Goal: Task Accomplishment & Management: Complete application form

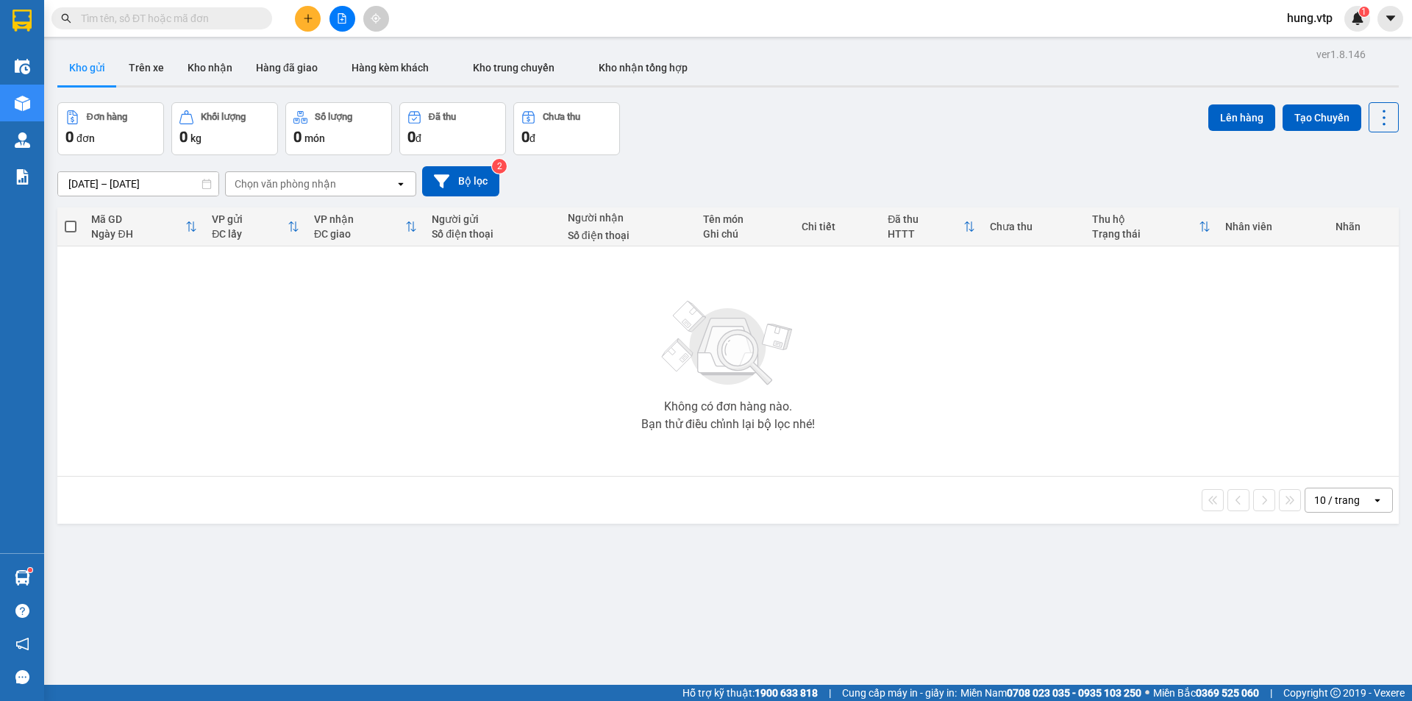
click at [862, 124] on div "Đơn hàng 0 đơn Khối lượng 0 kg Số lượng 0 món Đã thu 0 đ Chưa thu 0 đ Lên hàng …" at bounding box center [727, 128] width 1341 height 53
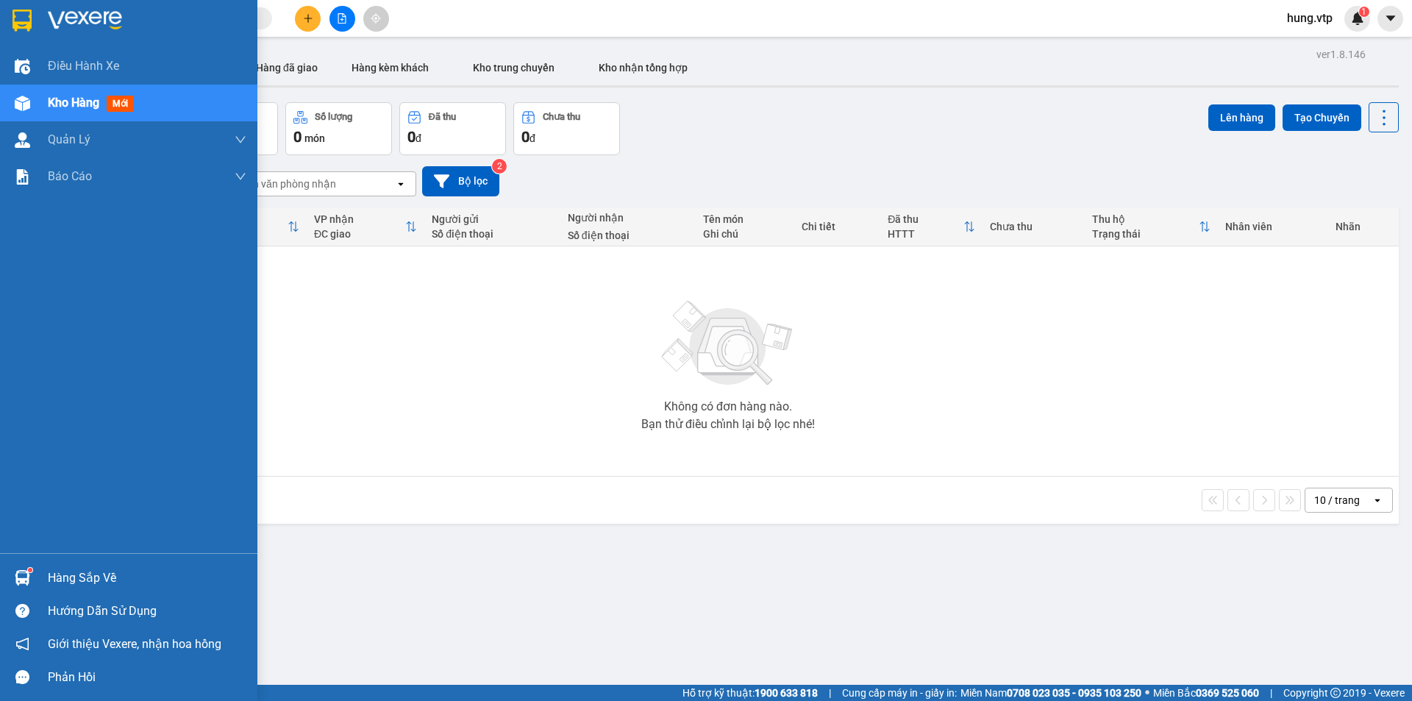
click at [77, 101] on span "Kho hàng" at bounding box center [73, 103] width 51 height 14
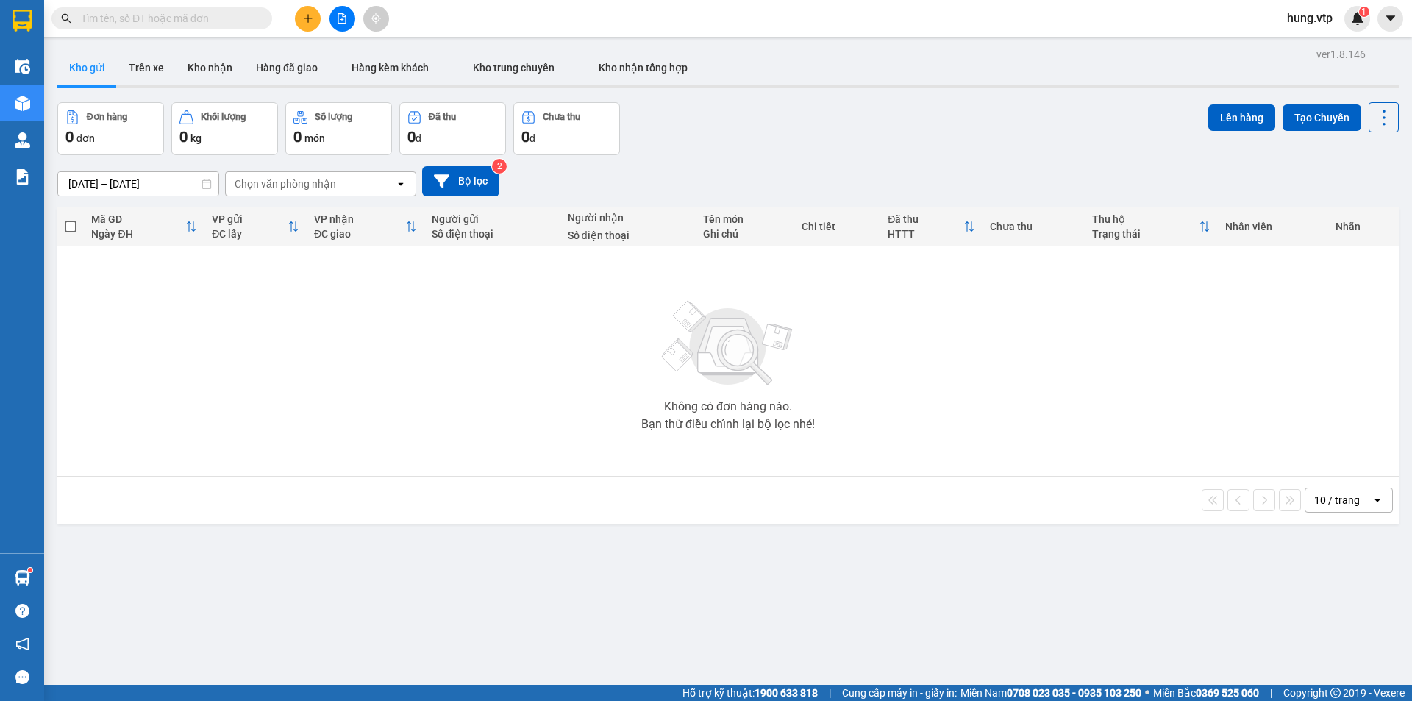
click at [206, 26] on input "text" at bounding box center [168, 18] width 174 height 16
click at [171, 15] on input "text" at bounding box center [168, 18] width 174 height 16
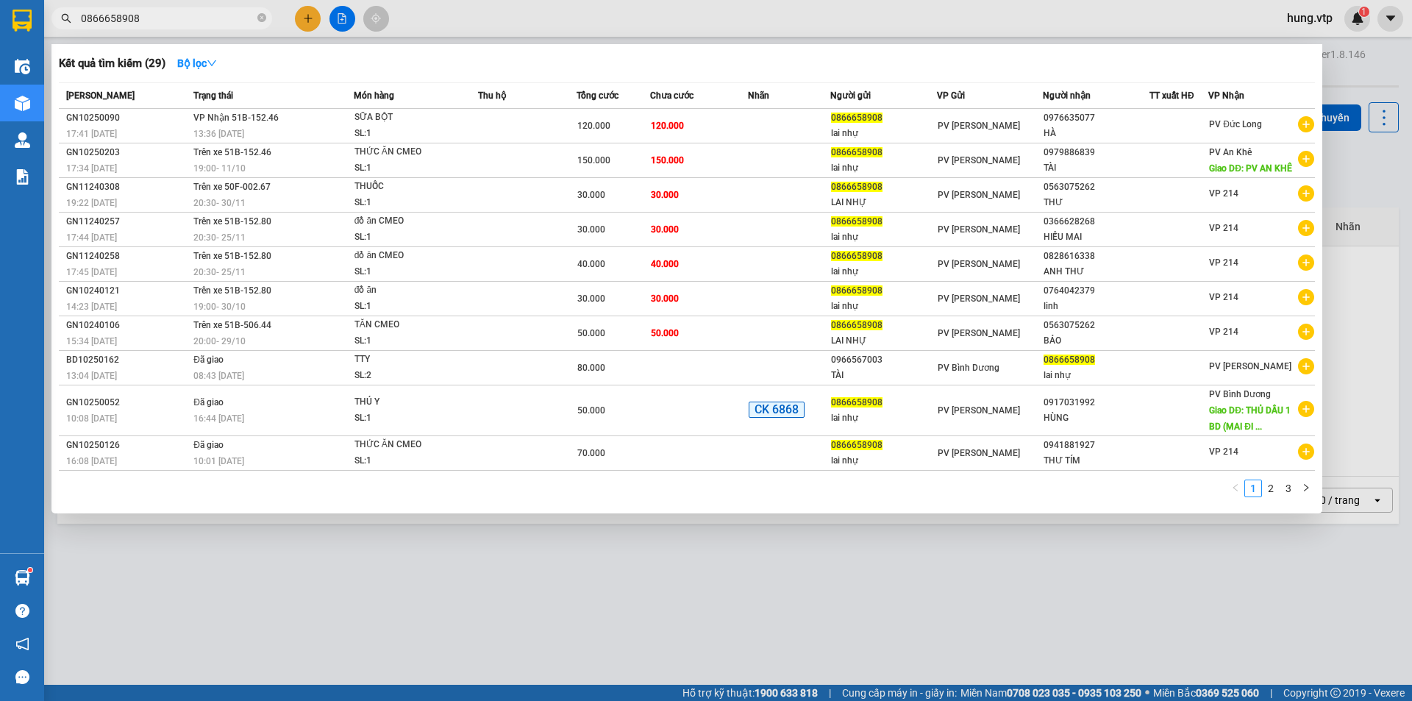
type input "0866658908"
click at [1274, 492] on link "2" at bounding box center [1271, 488] width 16 height 16
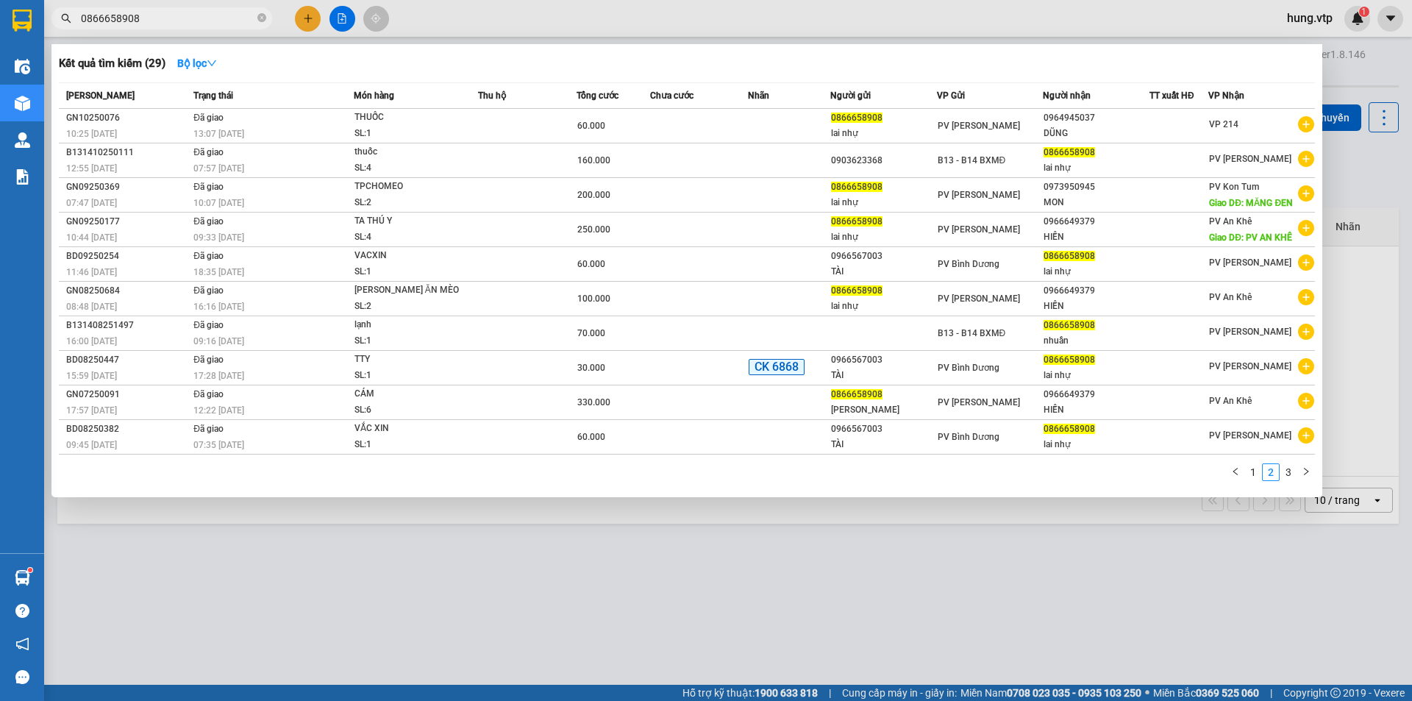
click at [222, 94] on span "Trạng thái" at bounding box center [213, 95] width 40 height 10
click at [210, 63] on strong "Bộ lọc" at bounding box center [197, 63] width 40 height 12
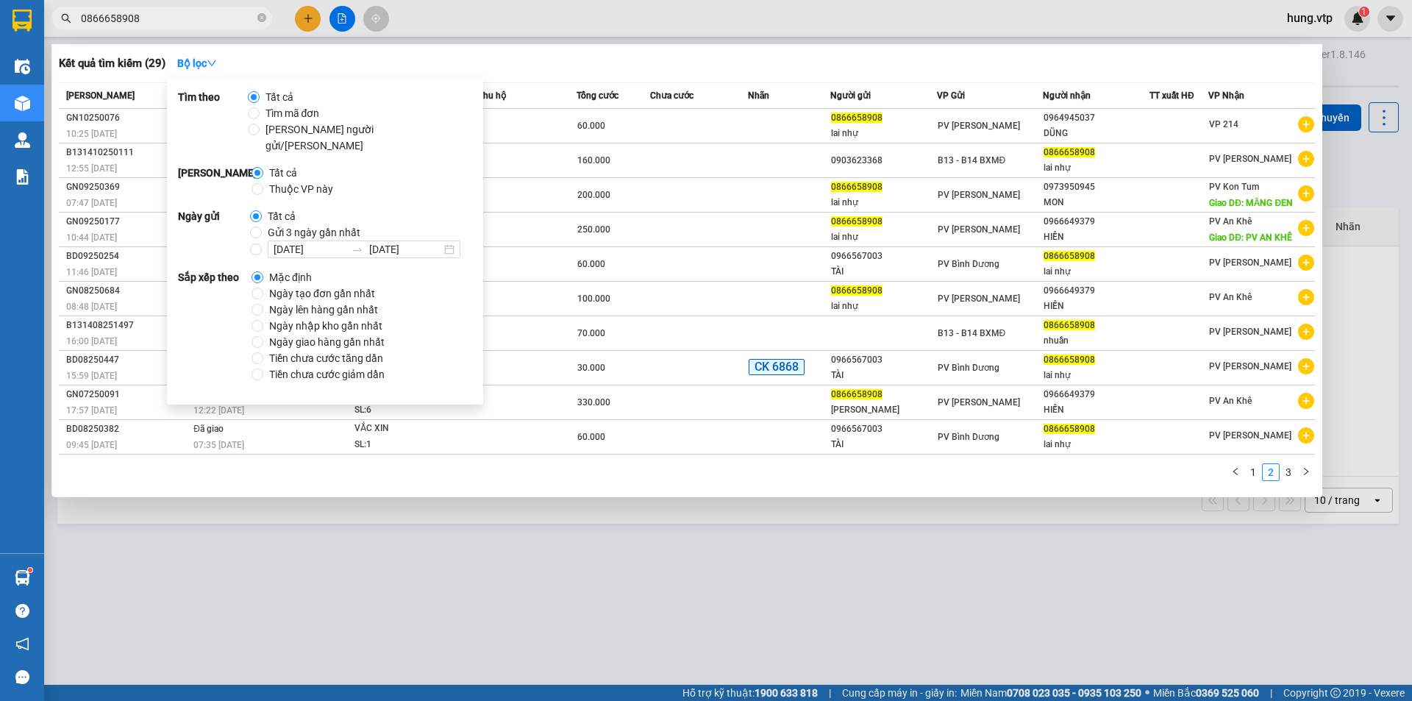
drag, startPoint x: 714, startPoint y: 571, endPoint x: 1029, endPoint y: 559, distance: 315.0
click at [724, 571] on div at bounding box center [706, 350] width 1412 height 701
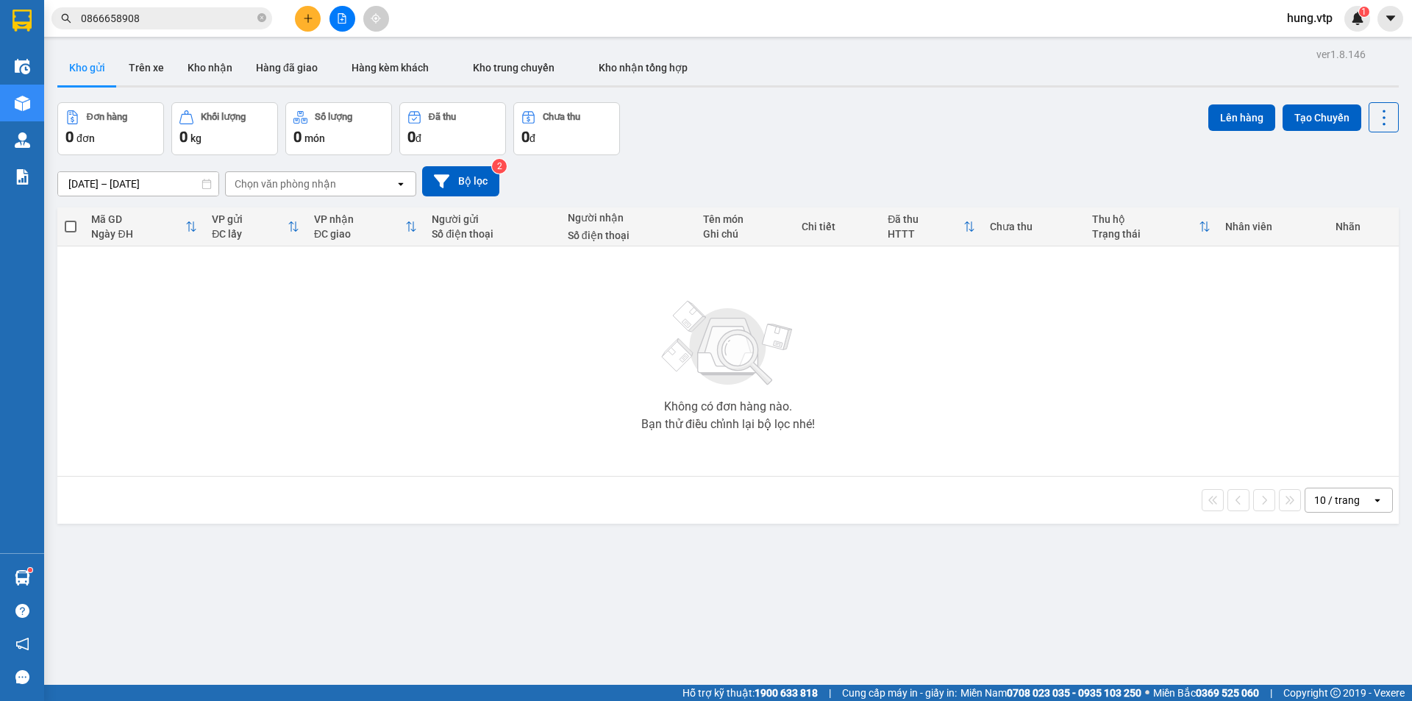
click at [1343, 498] on div "10 / trang" at bounding box center [1337, 500] width 46 height 15
click at [1340, 634] on span "80 / trang" at bounding box center [1328, 636] width 47 height 15
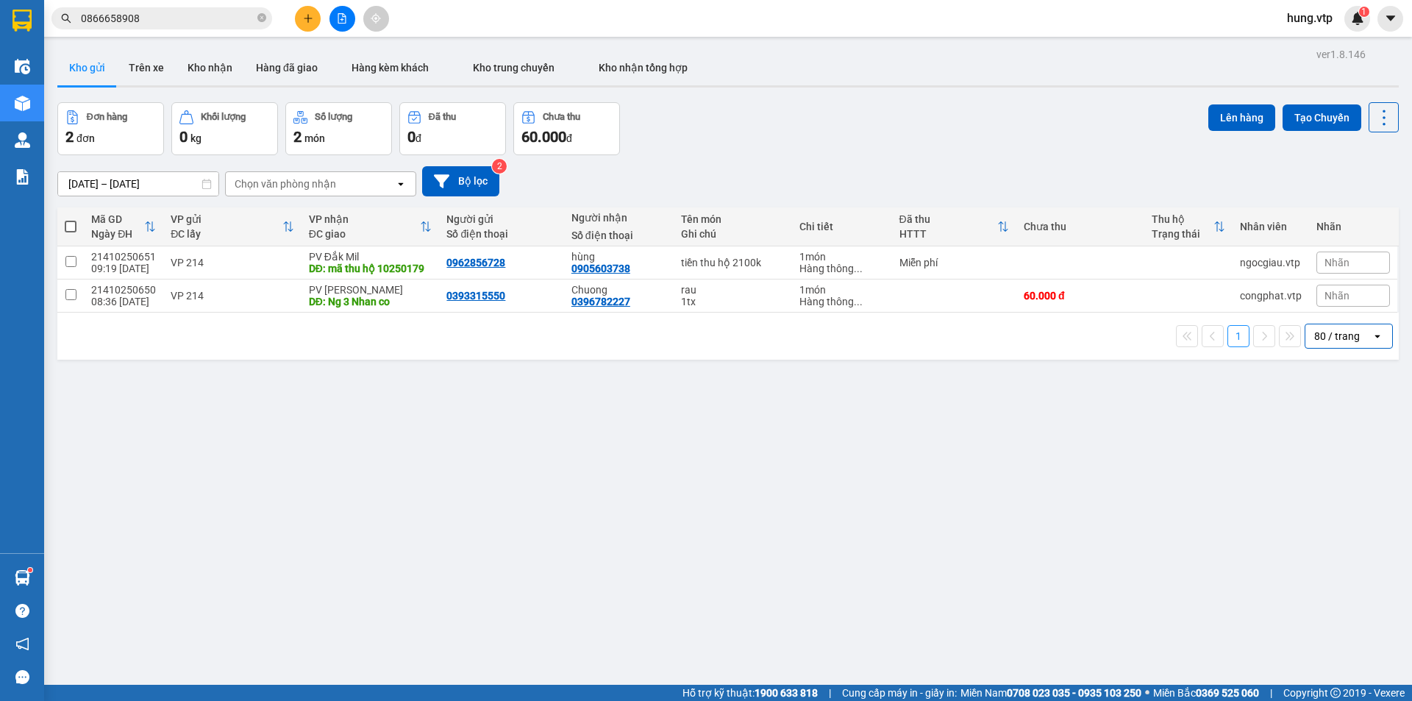
click at [201, 25] on input "0866658908" at bounding box center [168, 18] width 174 height 16
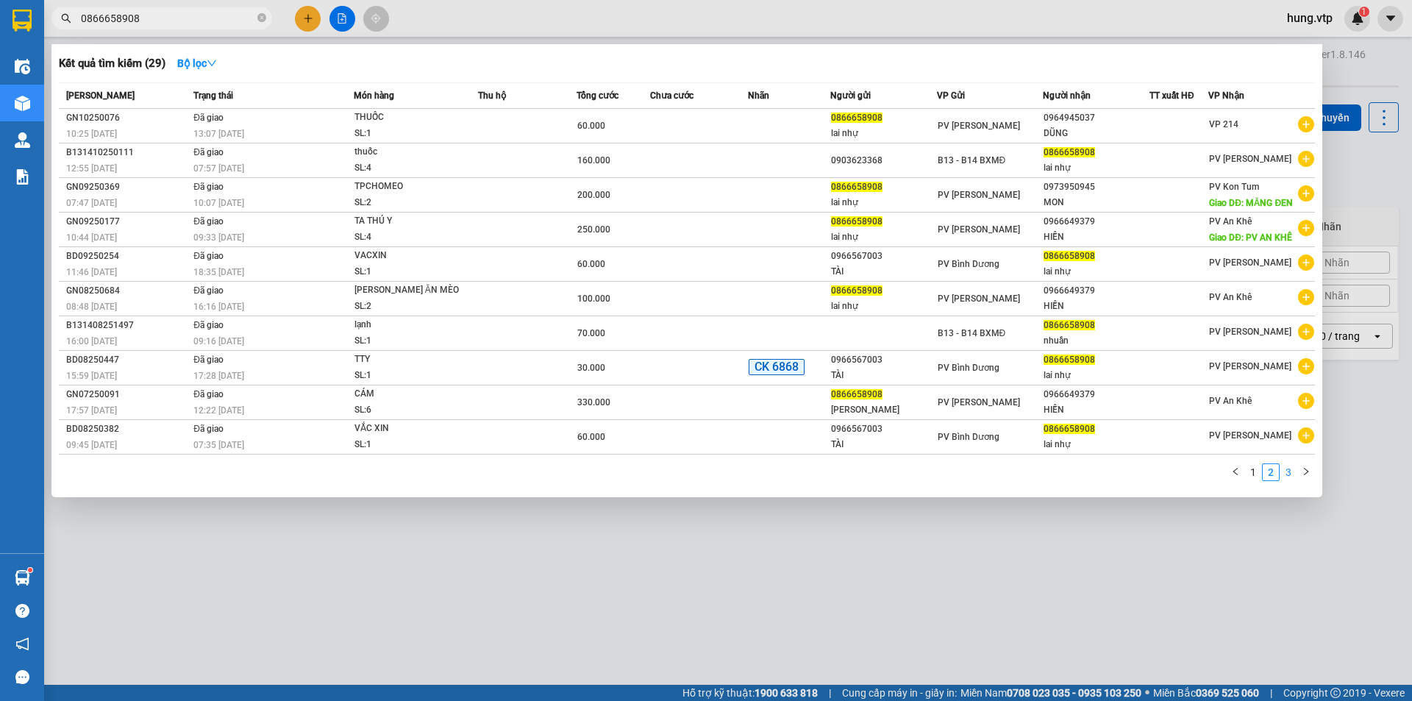
click at [1290, 472] on link "3" at bounding box center [1288, 472] width 16 height 16
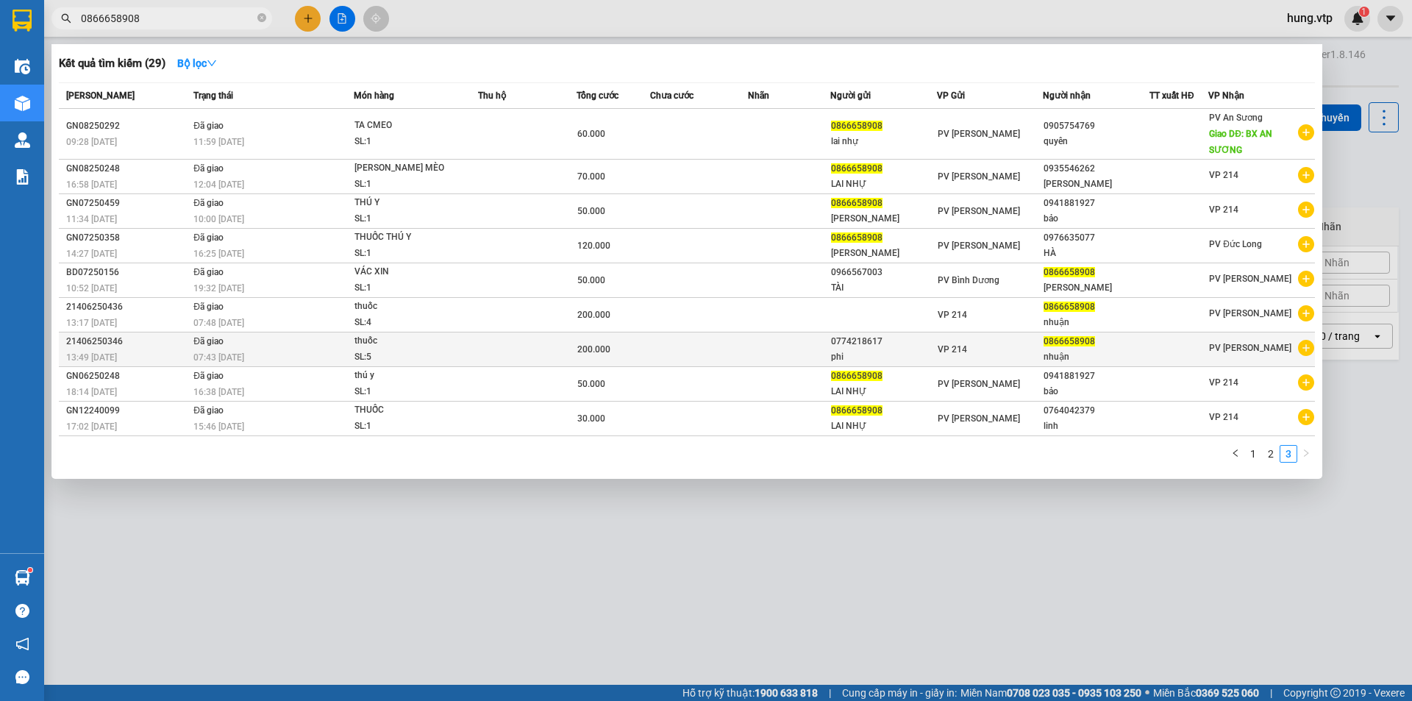
click at [982, 349] on div "VP 214" at bounding box center [990, 349] width 105 height 16
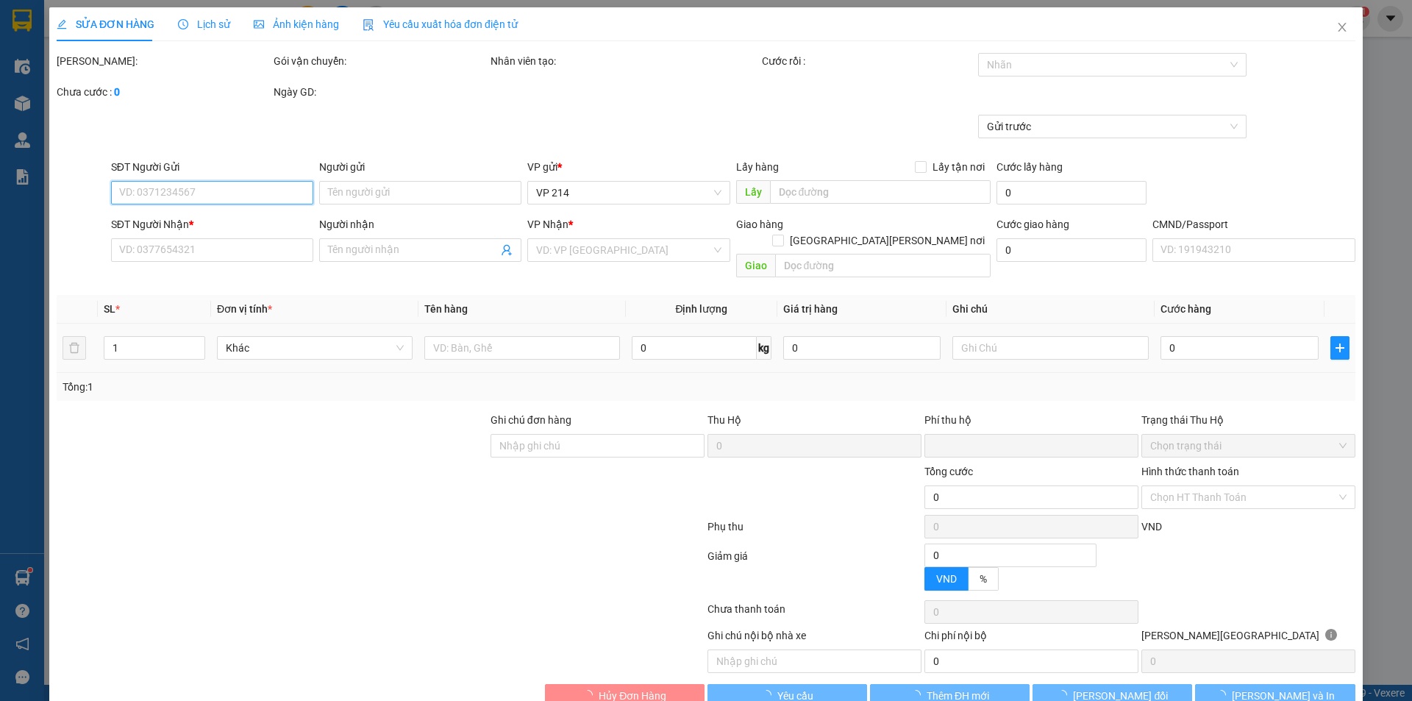
type input "0774218617"
type input "phi"
type input "0866658908"
type input "nhuận"
type input "0"
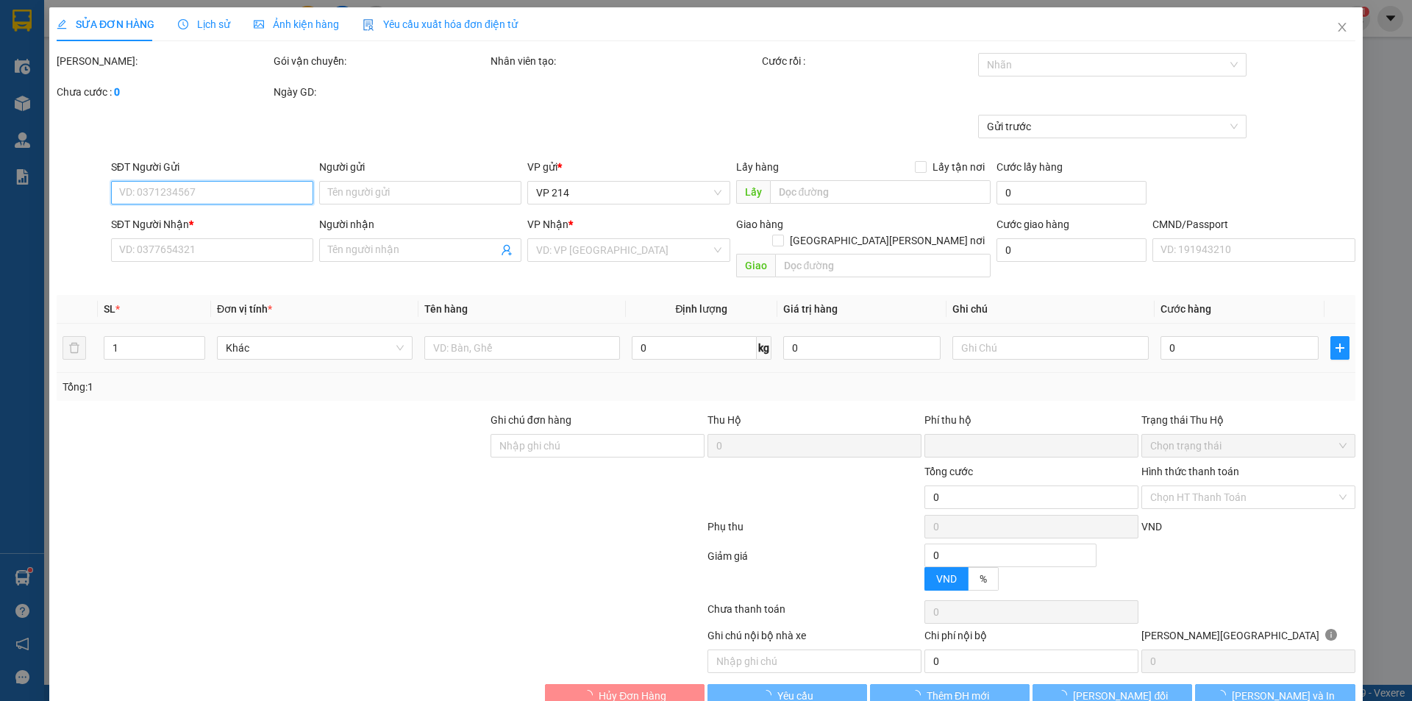
type input "200.000"
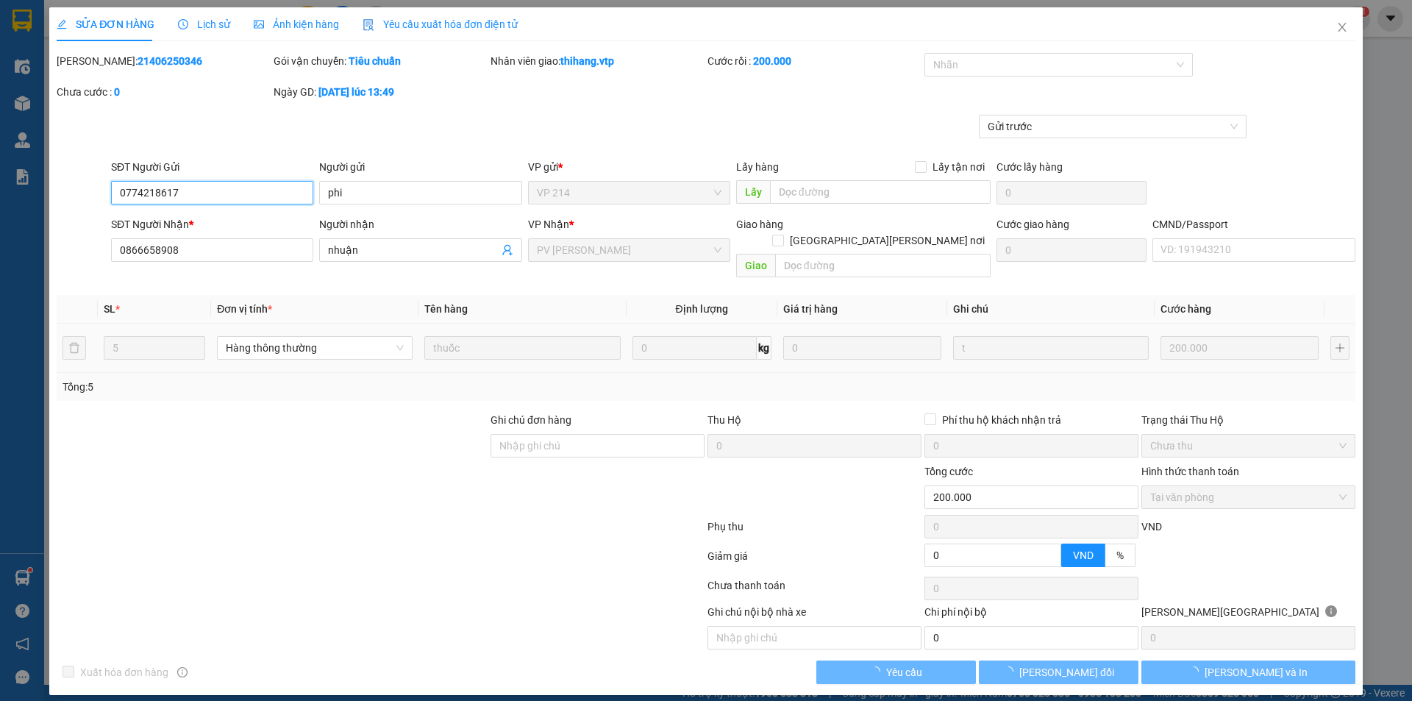
type input "10.000"
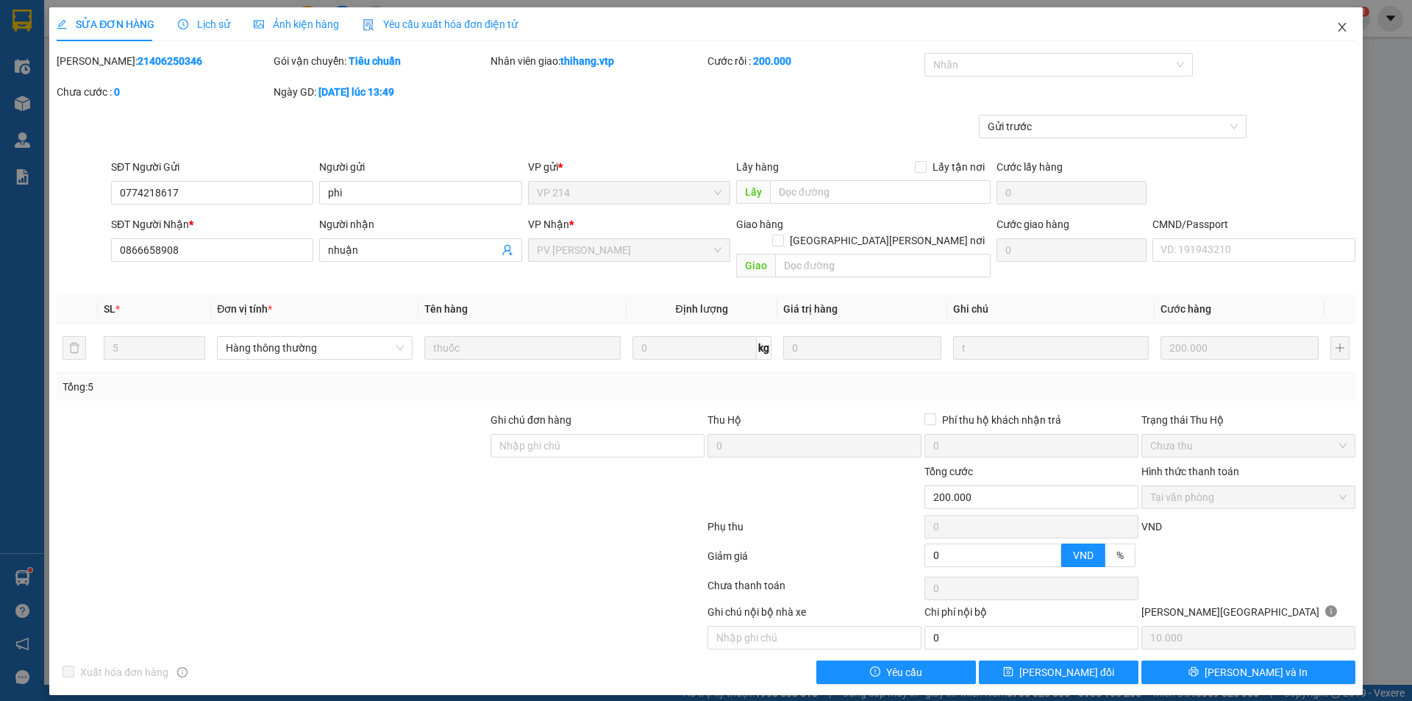
click at [1340, 29] on icon "close" at bounding box center [1342, 27] width 12 height 12
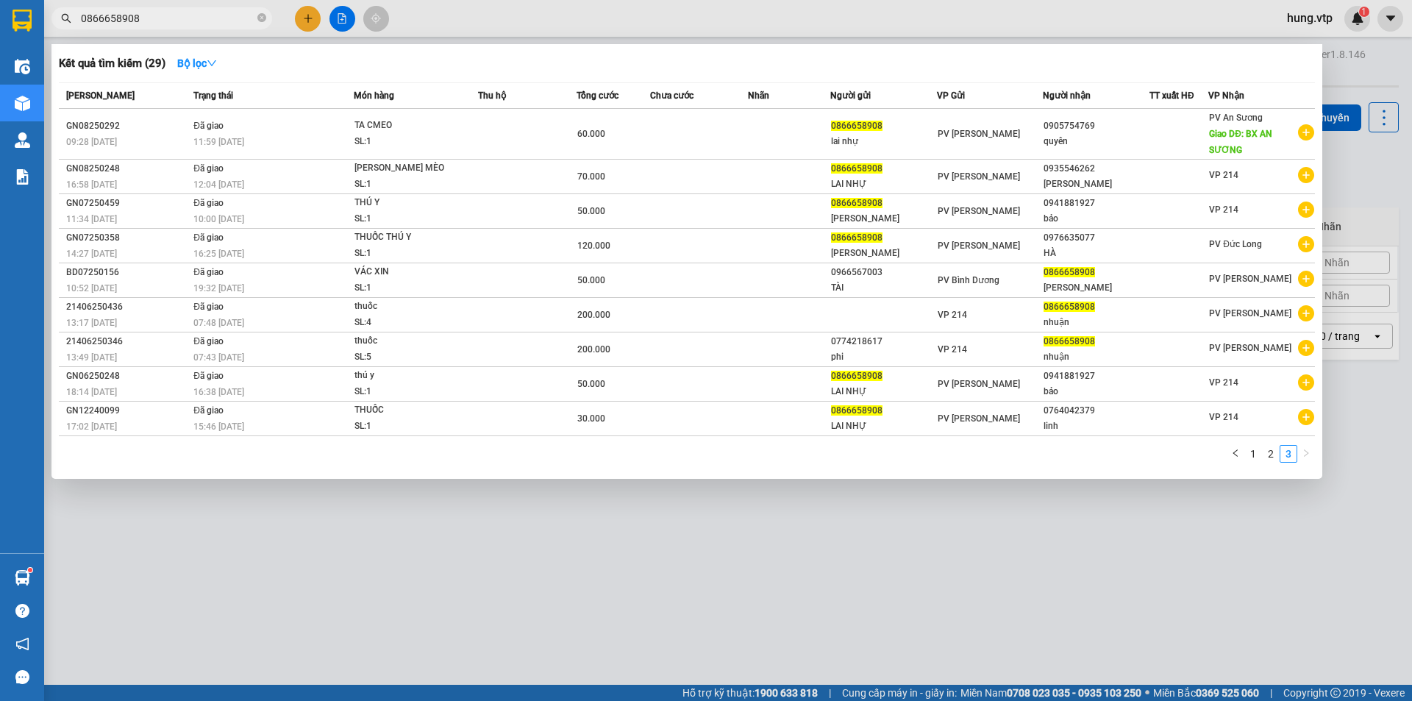
click at [194, 13] on input "0866658908" at bounding box center [168, 18] width 174 height 16
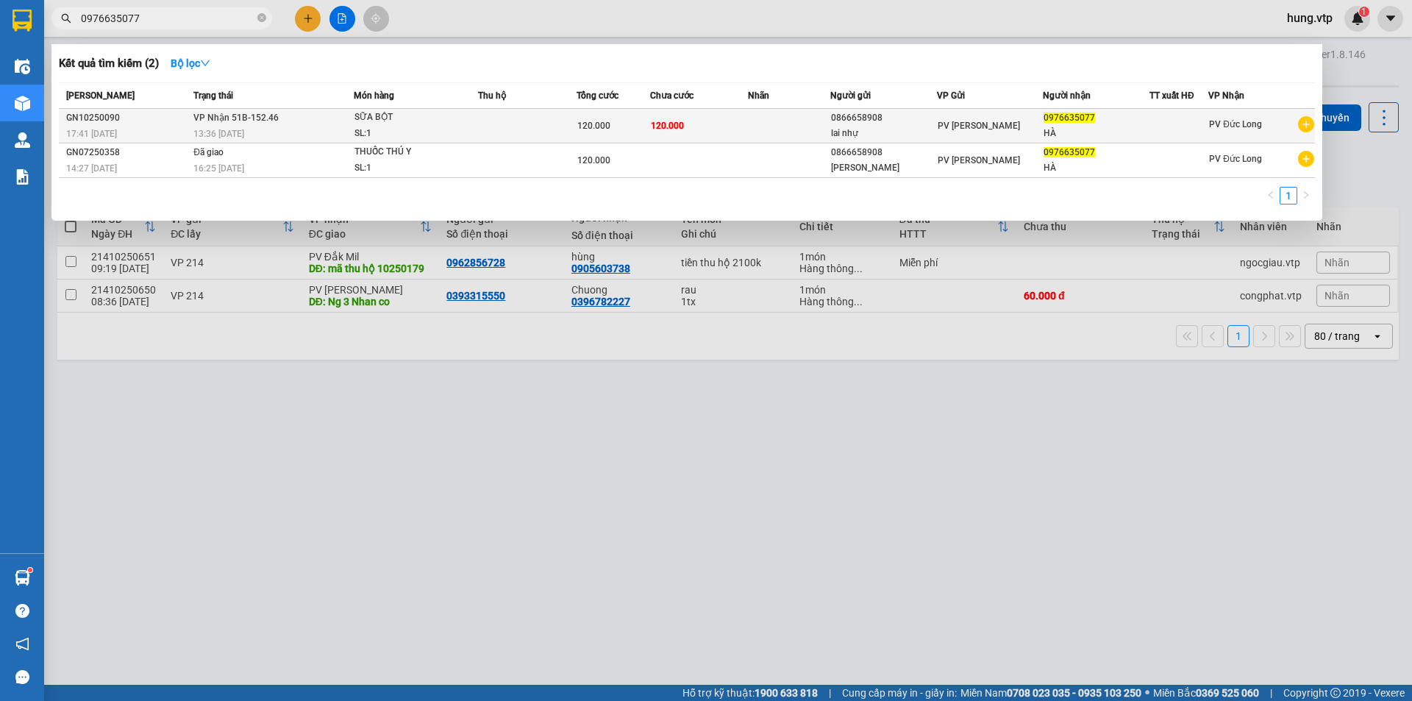
type input "0976635077"
click at [465, 120] on span "SỮA BỘT SL: 1" at bounding box center [415, 126] width 123 height 32
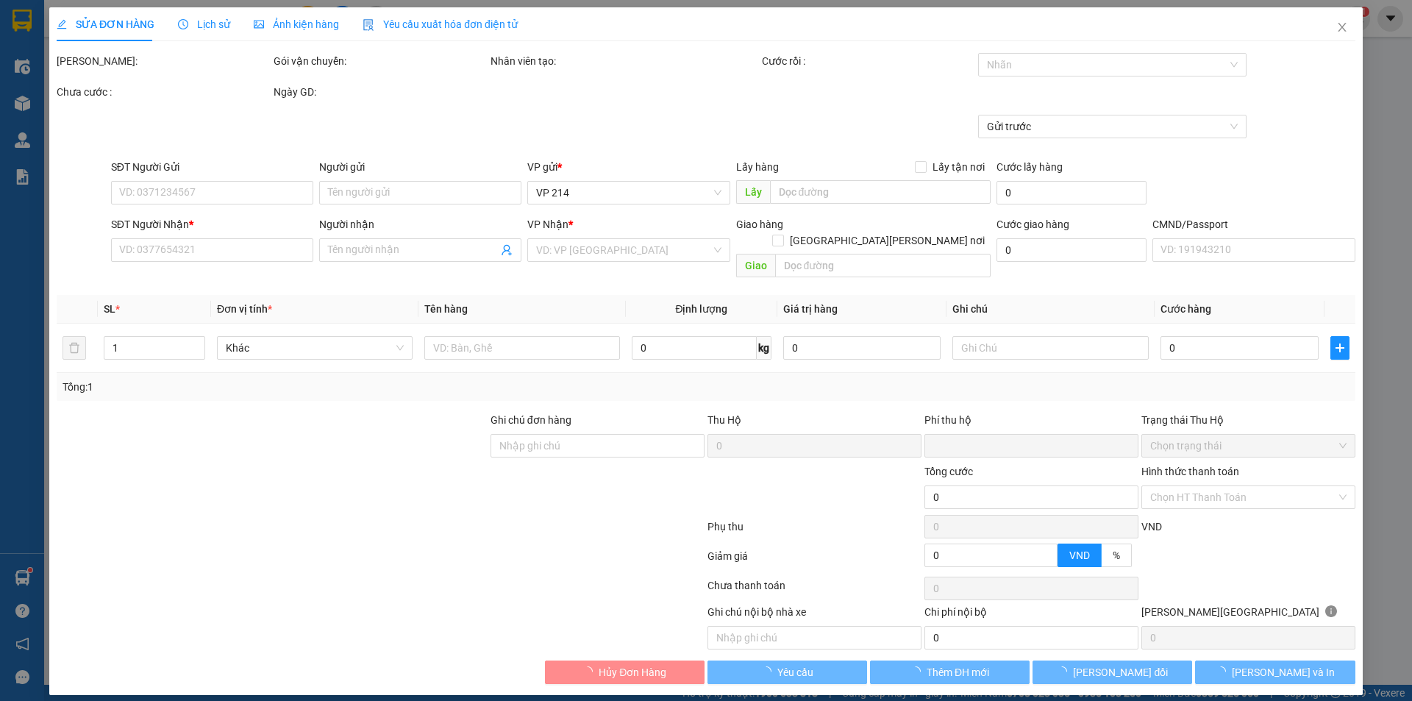
type input "6.000"
type input "0866658908"
type input "lai nhự"
type input "0976635077"
type input "HÀ"
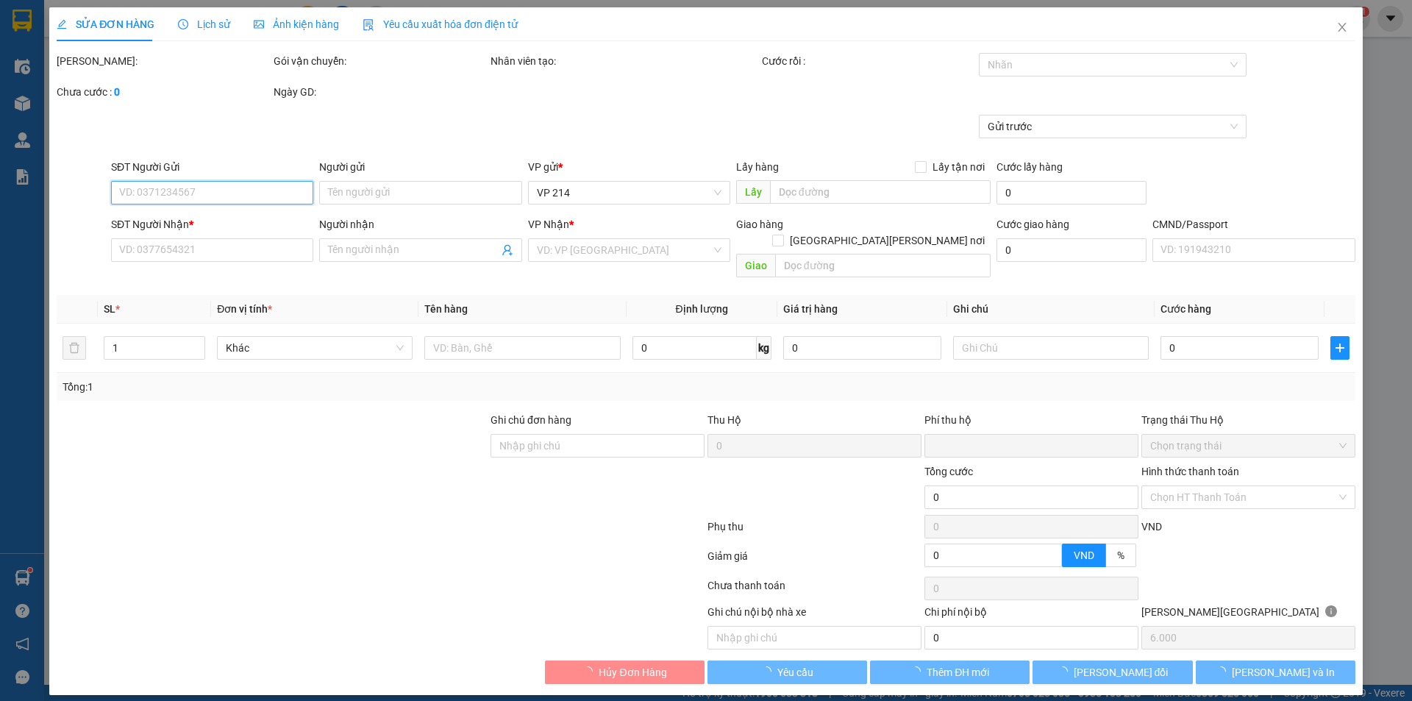
type input "0"
type input "120.000"
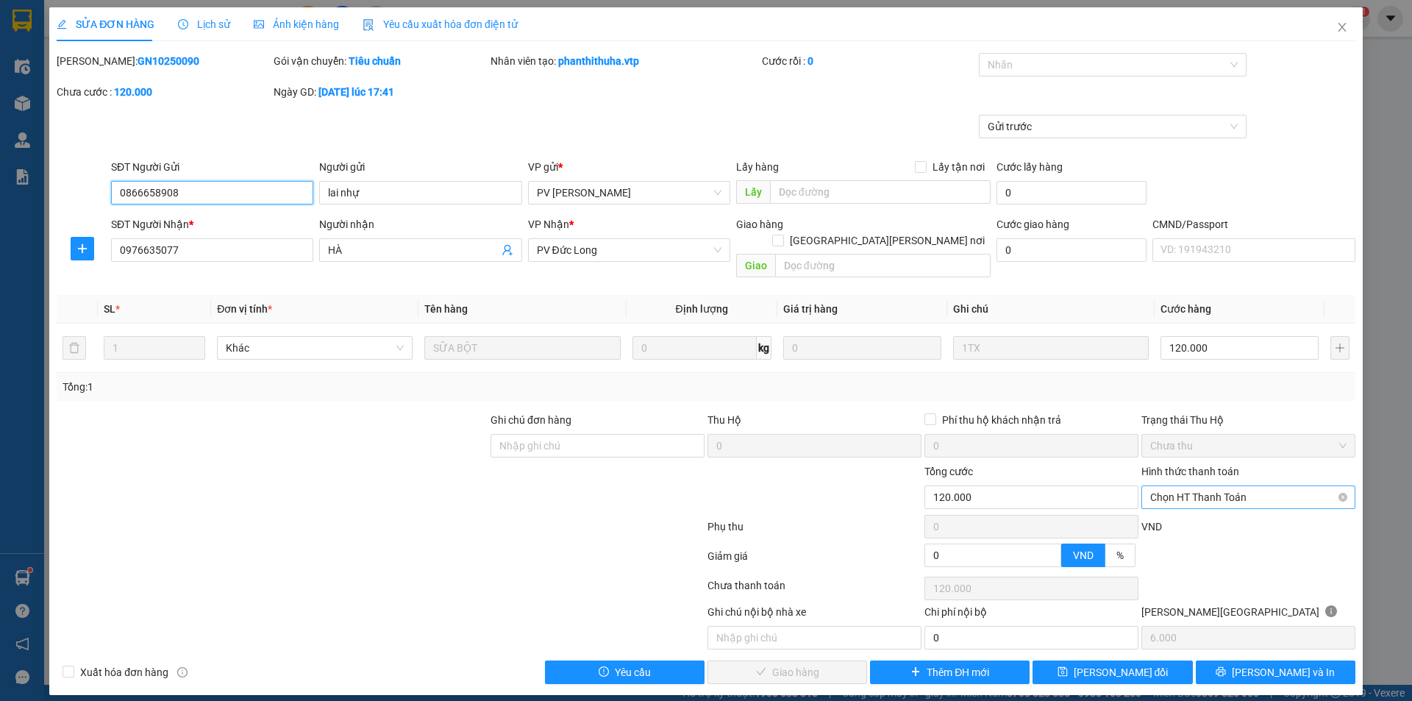
click at [1288, 486] on span "Chọn HT Thanh Toán" at bounding box center [1248, 497] width 196 height 22
click at [1210, 510] on div "Tại văn phòng" at bounding box center [1248, 510] width 196 height 16
type input "0"
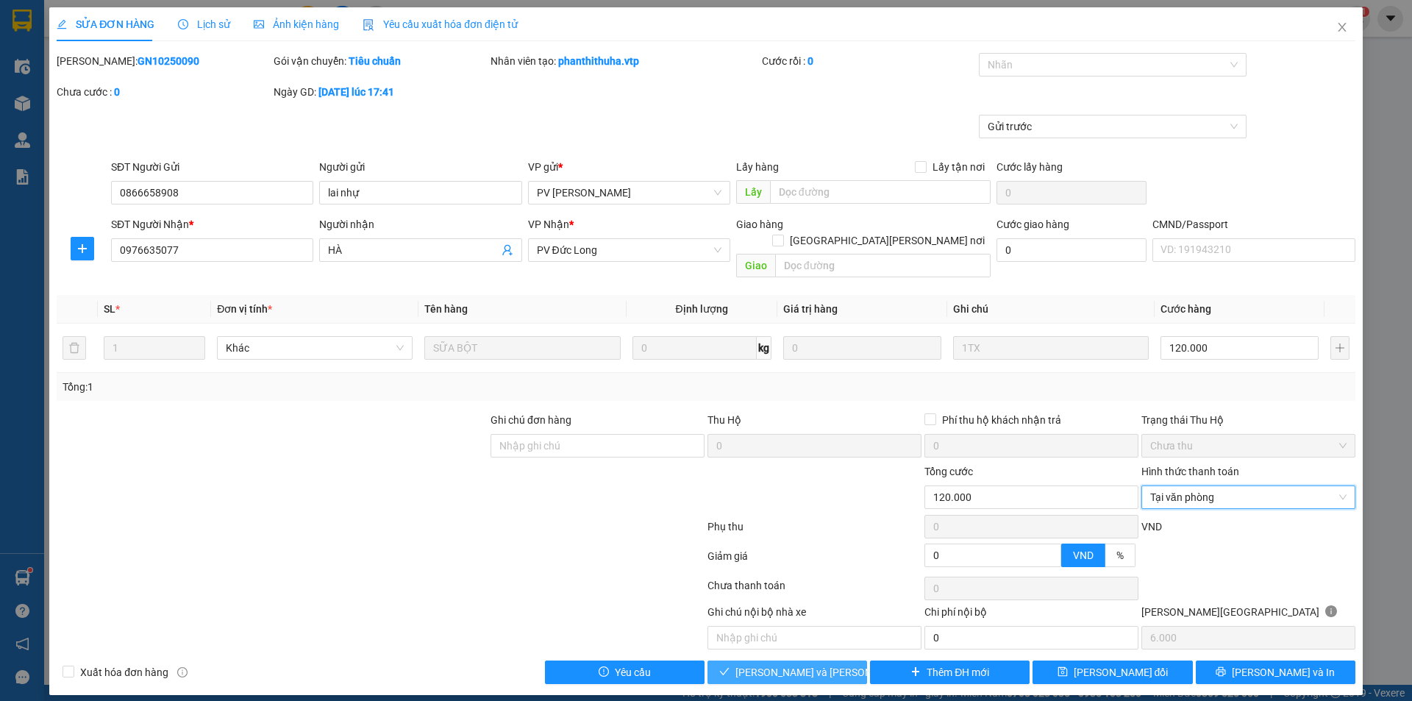
click at [805, 664] on span "[PERSON_NAME] và [PERSON_NAME] hàng" at bounding box center [834, 672] width 199 height 16
